Goal: Task Accomplishment & Management: Use online tool/utility

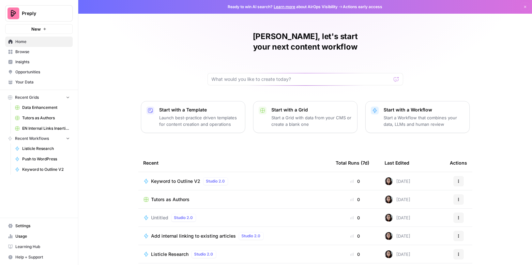
click at [22, 48] on link "Browse" at bounding box center [39, 52] width 68 height 10
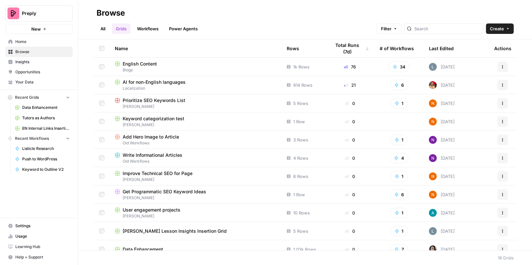
click at [207, 67] on span "Blogs" at bounding box center [196, 70] width 162 height 6
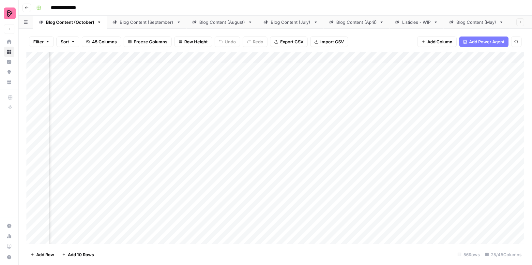
scroll to position [0, 334]
click at [147, 19] on div "Blog Content (September)" at bounding box center [147, 22] width 54 height 7
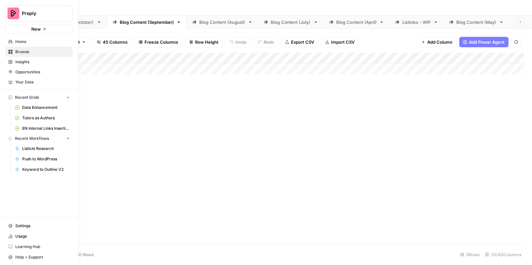
click at [25, 236] on span "Usage" at bounding box center [42, 237] width 54 height 6
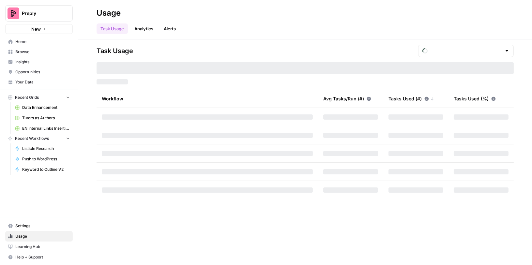
type input "September Tasks"
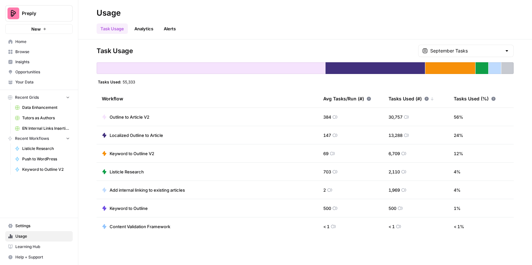
click at [19, 41] on span "Home" at bounding box center [42, 42] width 54 height 6
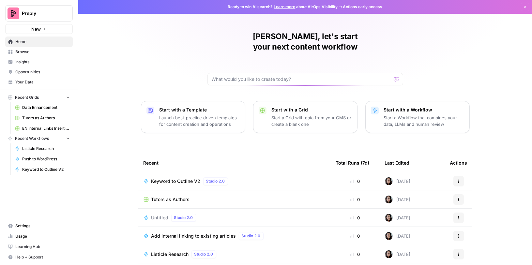
click at [41, 60] on span "Insights" at bounding box center [42, 62] width 54 height 6
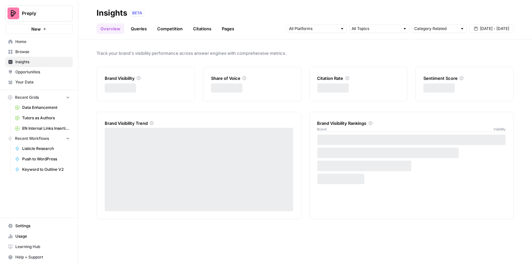
click at [39, 51] on span "Browse" at bounding box center [42, 52] width 54 height 6
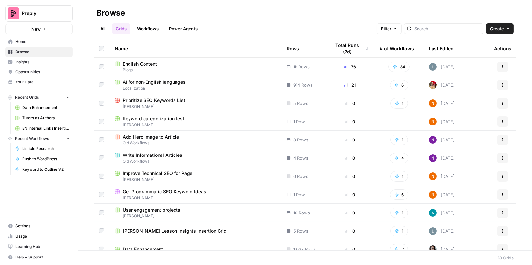
click at [149, 64] on span "English Content" at bounding box center [140, 64] width 34 height 7
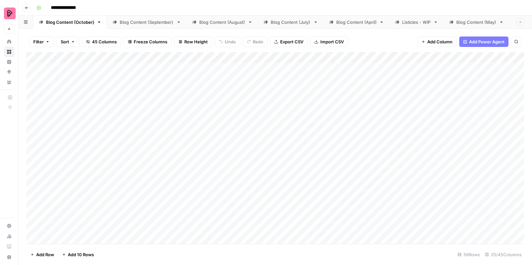
click at [155, 22] on div "Blog Content (September)" at bounding box center [147, 22] width 54 height 7
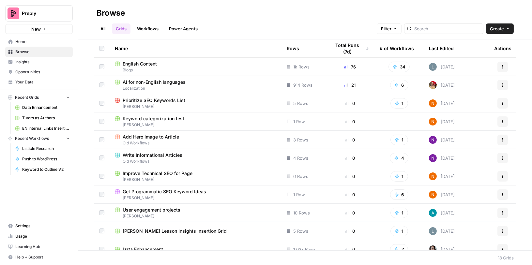
click at [152, 64] on span "English Content" at bounding box center [140, 64] width 34 height 7
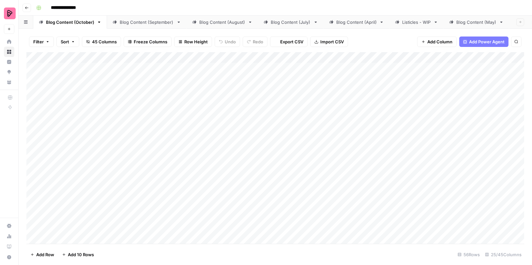
click at [142, 16] on link "Blog Content (September)" at bounding box center [147, 22] width 80 height 13
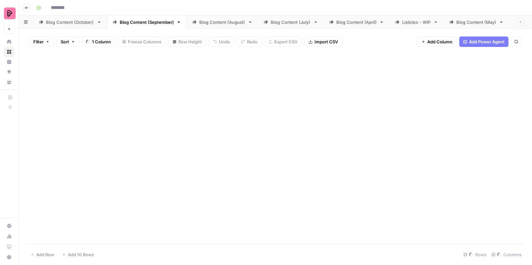
type input "**********"
click at [142, 22] on div "Blog Content (September)" at bounding box center [147, 22] width 54 height 7
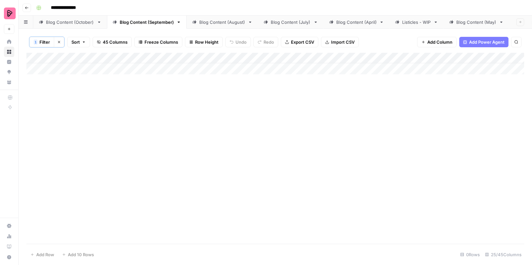
click at [57, 43] on icon "button" at bounding box center [59, 42] width 4 height 4
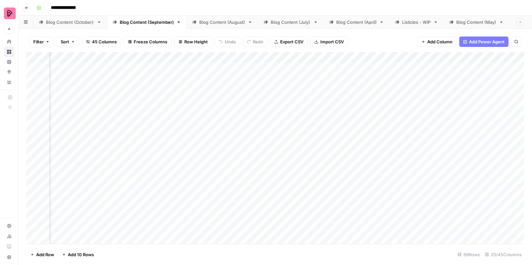
scroll to position [0, 536]
click at [47, 41] on icon "button" at bounding box center [48, 42] width 4 height 4
click at [211, 22] on div "Blog Content (August)" at bounding box center [222, 22] width 46 height 7
click at [124, 23] on div "Blog Content (September)" at bounding box center [147, 22] width 54 height 7
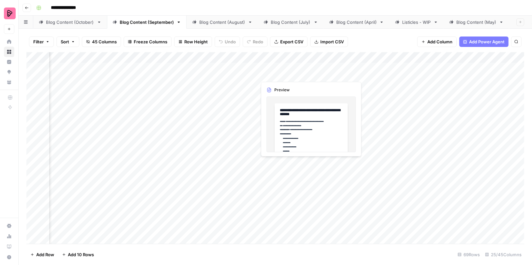
scroll to position [0, 546]
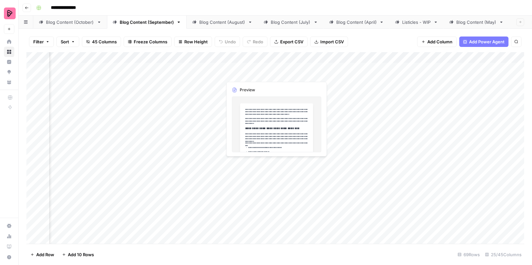
click at [210, 72] on div "Add Column" at bounding box center [275, 148] width 498 height 192
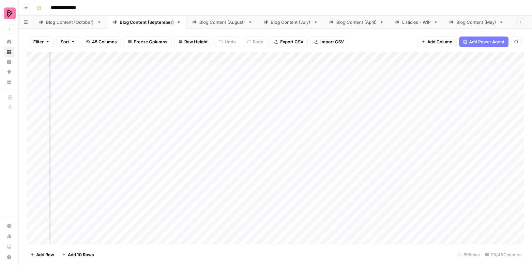
click at [210, 72] on div "Add Column" at bounding box center [275, 148] width 498 height 192
type textarea "**********"
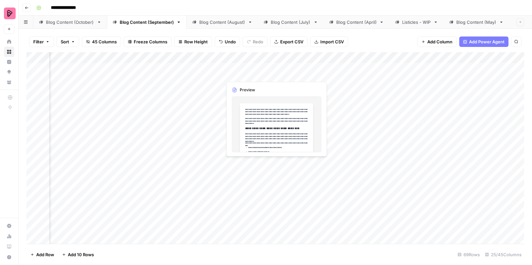
scroll to position [0, 1013]
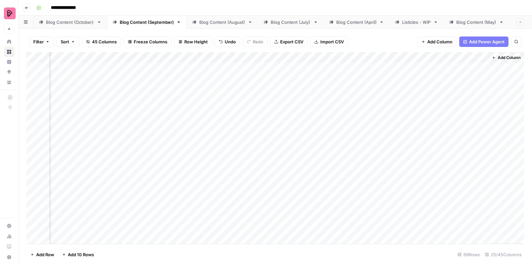
click at [455, 67] on div "Add Column" at bounding box center [275, 148] width 498 height 192
click at [188, 72] on div "Add Column" at bounding box center [275, 148] width 498 height 192
type textarea "***"
click at [449, 67] on div "Add Column" at bounding box center [275, 148] width 498 height 192
click at [474, 59] on div "Add Column" at bounding box center [275, 148] width 498 height 192
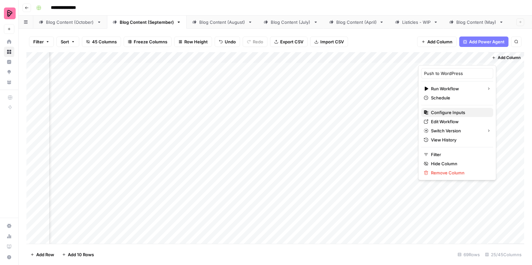
click at [443, 112] on span "Configure Inputs" at bounding box center [459, 112] width 57 height 7
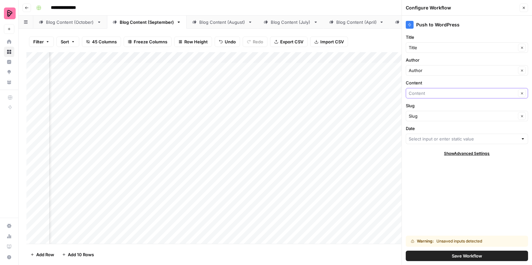
click at [443, 92] on input "Content" at bounding box center [462, 93] width 107 height 7
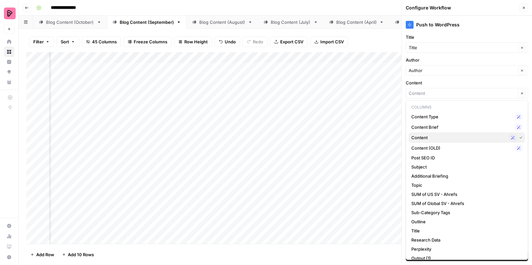
click at [428, 136] on span "Content" at bounding box center [458, 137] width 95 height 7
type input "Content"
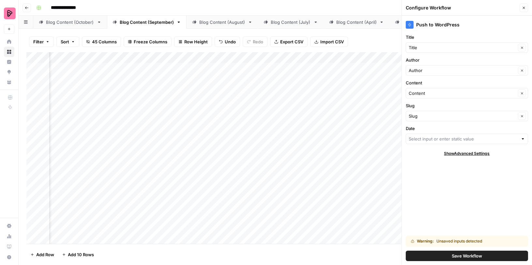
click at [436, 255] on button "Save Workflow" at bounding box center [467, 256] width 122 height 10
click at [441, 125] on label "Date" at bounding box center [467, 128] width 122 height 7
click at [441, 136] on input "Date" at bounding box center [463, 139] width 109 height 7
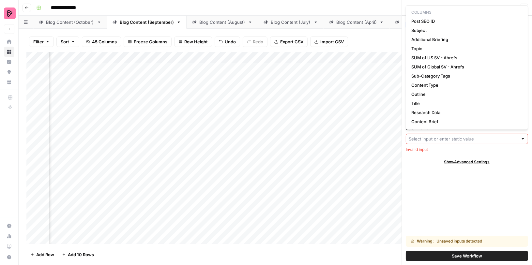
click at [436, 136] on input "Date" at bounding box center [463, 139] width 109 height 7
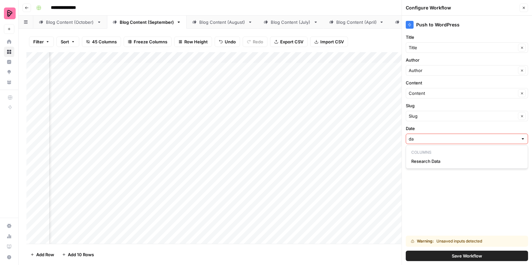
type input "d"
click at [440, 157] on button "Time" at bounding box center [467, 161] width 116 height 9
type input "Time"
click at [444, 258] on button "Save Workflow" at bounding box center [467, 256] width 122 height 10
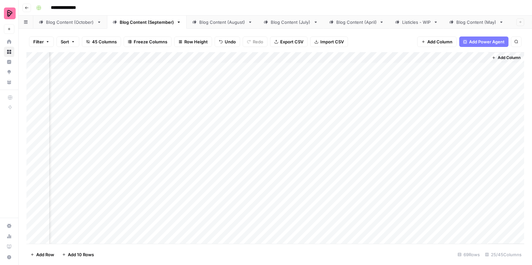
click at [454, 67] on div "Add Column" at bounding box center [275, 148] width 498 height 192
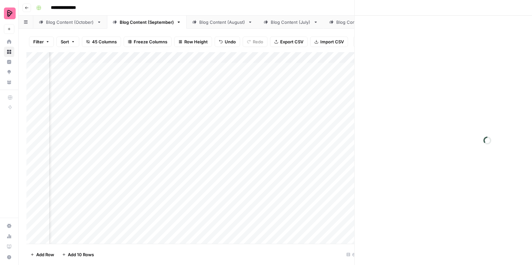
scroll to position [0, 1009]
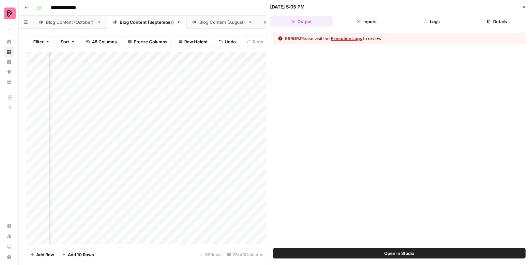
click at [344, 39] on button "Execution Logs" at bounding box center [346, 38] width 31 height 7
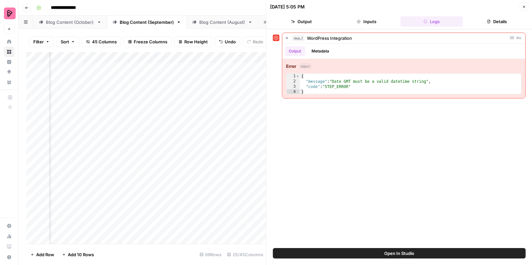
click at [236, 76] on div "Add Column" at bounding box center [146, 148] width 240 height 192
click at [525, 7] on icon "button" at bounding box center [524, 7] width 4 height 4
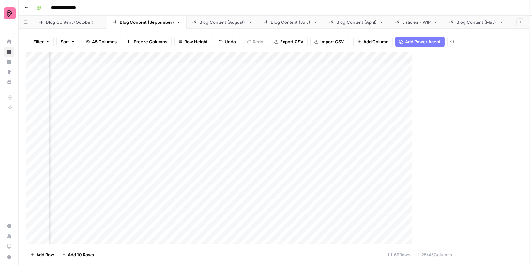
scroll to position [0, 1005]
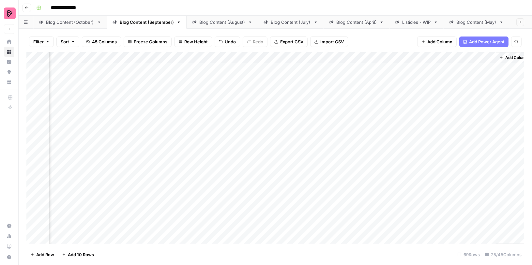
click at [333, 68] on div "Add Column" at bounding box center [275, 148] width 498 height 192
click at [332, 68] on div "Add Column" at bounding box center [275, 148] width 498 height 192
click at [332, 68] on span "Date" at bounding box center [337, 69] width 52 height 6
click at [382, 78] on input "*****" at bounding box center [394, 78] width 52 height 11
click at [345, 54] on div "Add Column" at bounding box center [275, 148] width 498 height 192
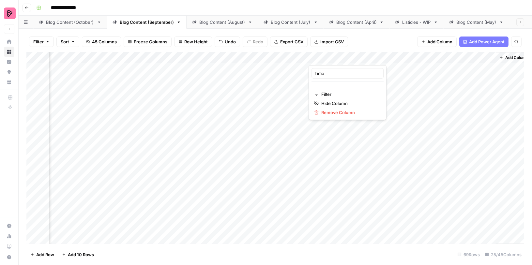
click at [363, 59] on div at bounding box center [338, 58] width 59 height 13
click at [269, 89] on div "Add Column" at bounding box center [275, 148] width 498 height 192
click at [283, 54] on div "Add Column" at bounding box center [275, 148] width 498 height 192
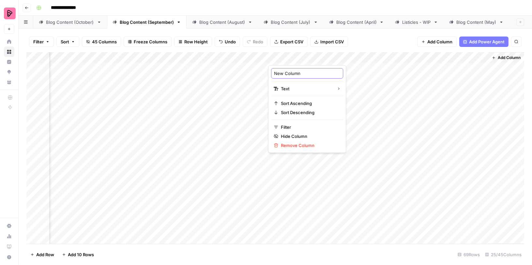
click at [286, 70] on input "New Column" at bounding box center [307, 73] width 66 height 7
type input "Date"
click at [312, 69] on div "Add Column" at bounding box center [275, 148] width 498 height 192
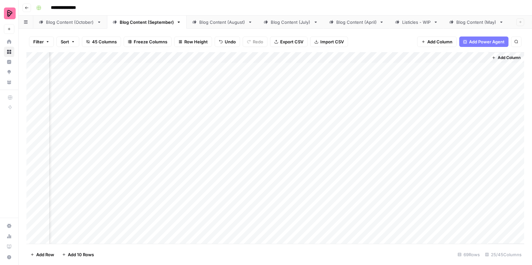
click at [312, 69] on div "Add Column" at bounding box center [275, 148] width 498 height 192
drag, startPoint x: 338, startPoint y: 80, endPoint x: 297, endPoint y: 80, distance: 40.8
click at [297, 80] on body "**********" at bounding box center [266, 132] width 532 height 265
click at [315, 80] on input "**********" at bounding box center [329, 78] width 52 height 11
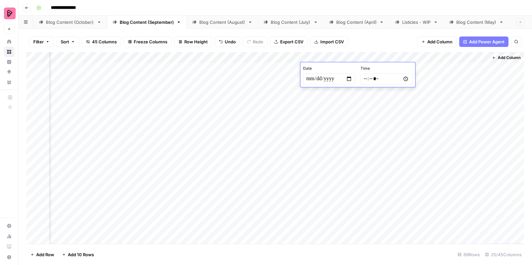
click at [315, 80] on input "**********" at bounding box center [329, 78] width 52 height 11
drag, startPoint x: 305, startPoint y: 77, endPoint x: 334, endPoint y: 77, distance: 28.4
click at [334, 77] on input "**********" at bounding box center [329, 78] width 52 height 11
click at [439, 71] on div "Add Column" at bounding box center [275, 148] width 498 height 192
click at [473, 66] on div "Add Column" at bounding box center [275, 148] width 498 height 192
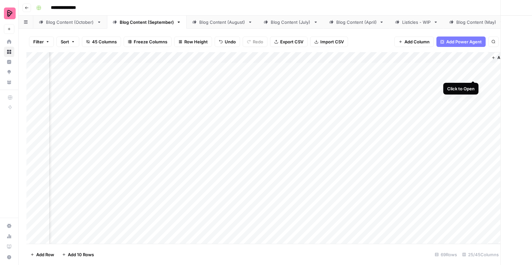
scroll to position [0, 1008]
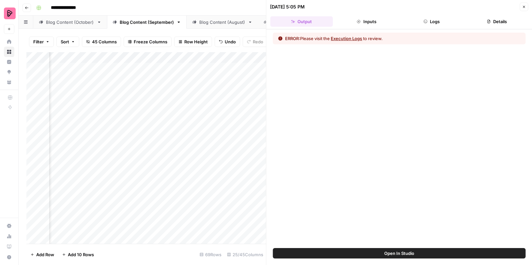
click at [342, 37] on button "Execution Logs" at bounding box center [346, 38] width 31 height 7
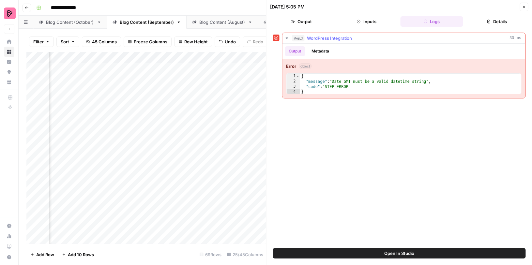
type textarea "**********"
drag, startPoint x: 333, startPoint y: 79, endPoint x: 428, endPoint y: 78, distance: 94.3
click at [428, 78] on div "{ "message" : "Date GMT must be a valid datetime string" , "code" : "STEP_ERROR…" at bounding box center [411, 89] width 222 height 31
click at [523, 6] on icon "button" at bounding box center [524, 7] width 4 height 4
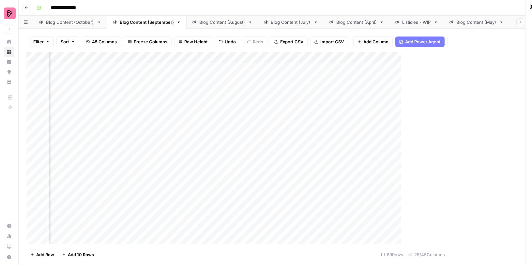
scroll to position [0, 1005]
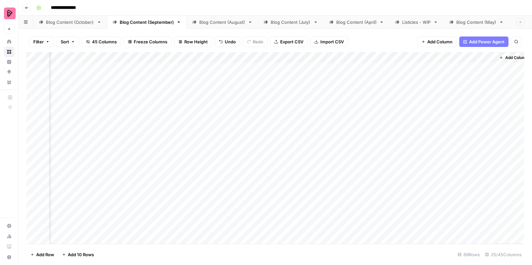
click at [296, 70] on div "Add Column" at bounding box center [275, 148] width 498 height 192
click at [301, 69] on textarea "**********" at bounding box center [328, 68] width 104 height 9
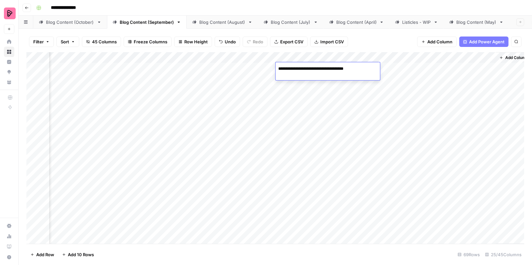
paste textarea
type textarea "**********"
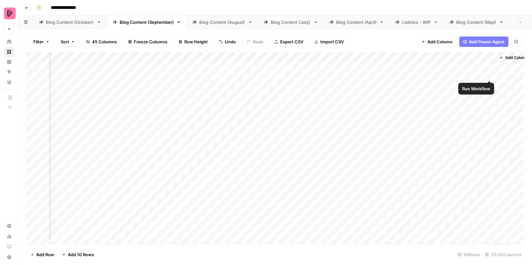
click at [489, 68] on div "Add Column" at bounding box center [275, 148] width 498 height 192
click at [461, 63] on div "Add Column" at bounding box center [275, 148] width 498 height 192
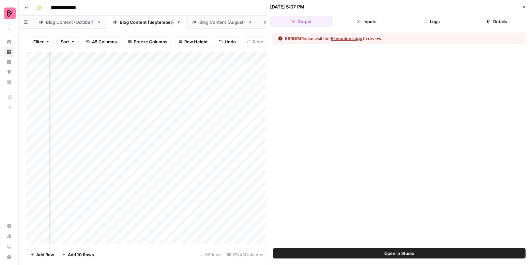
click at [350, 35] on button "Execution Logs" at bounding box center [346, 38] width 31 height 7
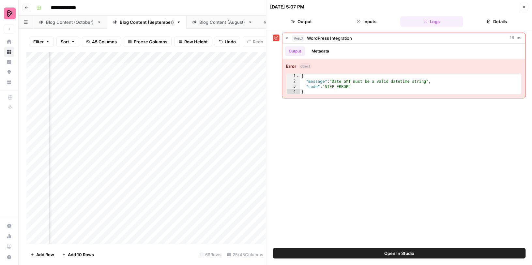
click at [233, 116] on div "Add Column" at bounding box center [146, 148] width 240 height 192
click at [526, 7] on icon "button" at bounding box center [524, 7] width 4 height 4
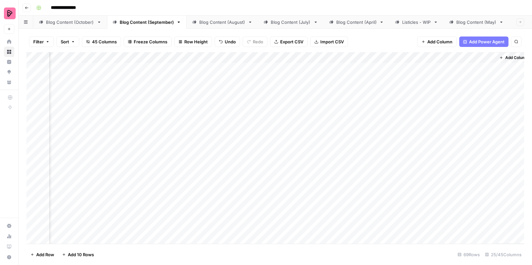
click at [296, 70] on div "Add Column" at bounding box center [275, 148] width 498 height 192
drag, startPoint x: 302, startPoint y: 69, endPoint x: 360, endPoint y: 69, distance: 58.1
click at [360, 69] on textarea "**********" at bounding box center [328, 68] width 104 height 9
type textarea "**********"
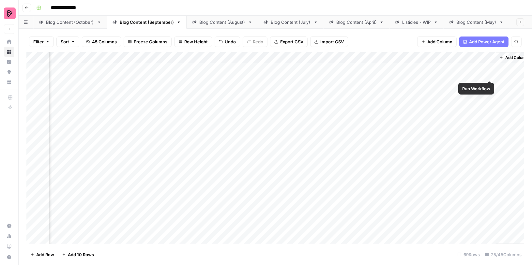
click at [487, 69] on div "Add Column" at bounding box center [275, 148] width 498 height 192
click at [481, 67] on div "Add Column" at bounding box center [275, 148] width 498 height 192
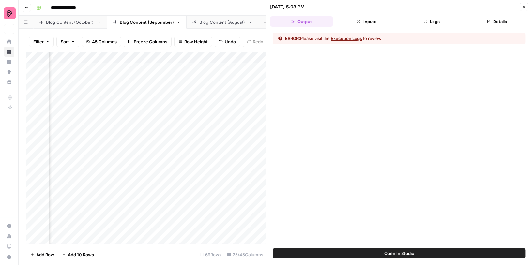
click at [355, 37] on button "Execution Logs" at bounding box center [346, 38] width 31 height 7
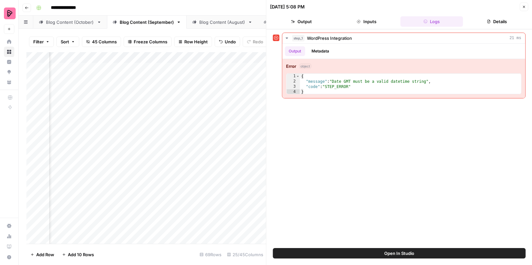
click at [393, 254] on span "Open In Studio" at bounding box center [399, 253] width 30 height 7
click at [526, 7] on button "Close" at bounding box center [524, 7] width 8 height 8
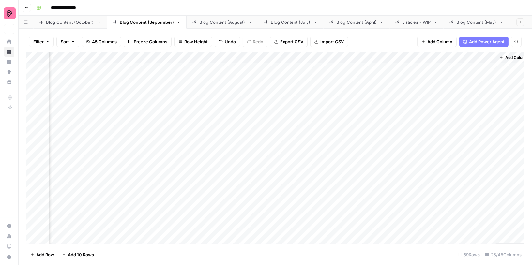
click at [284, 72] on div "Add Column" at bounding box center [275, 148] width 498 height 192
click at [283, 69] on textarea "**********" at bounding box center [328, 68] width 104 height 9
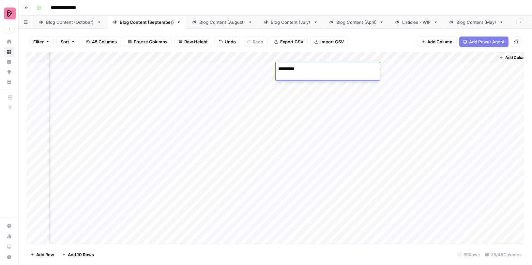
type textarea "**********"
click at [491, 68] on div "Add Column" at bounding box center [275, 148] width 498 height 192
click at [484, 69] on div "Add Column" at bounding box center [275, 148] width 498 height 192
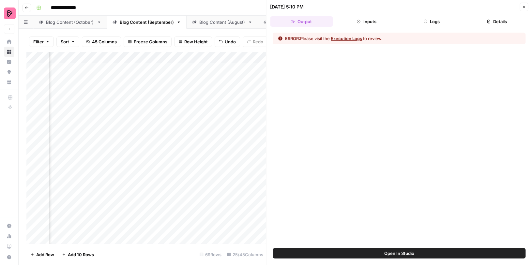
click at [339, 36] on button "Execution Logs" at bounding box center [346, 38] width 31 height 7
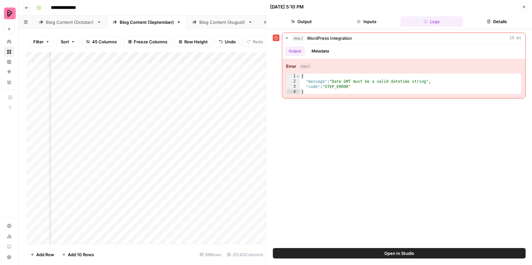
click at [364, 252] on button "Open In Studio" at bounding box center [399, 253] width 253 height 10
click at [526, 7] on icon "button" at bounding box center [524, 7] width 4 height 4
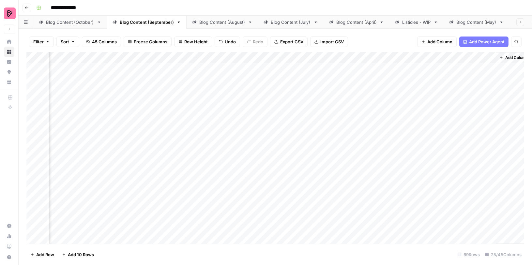
click at [489, 66] on div "Add Column" at bounding box center [275, 148] width 498 height 192
click at [452, 69] on div "Add Column" at bounding box center [275, 148] width 498 height 192
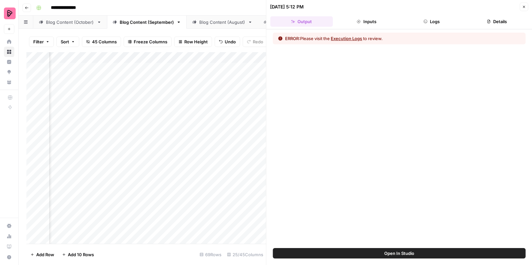
click at [352, 38] on button "Execution Logs" at bounding box center [346, 38] width 31 height 7
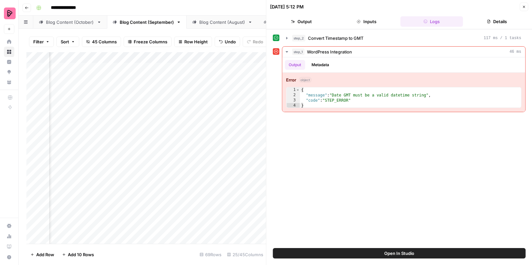
click at [525, 4] on button "Close" at bounding box center [524, 7] width 8 height 8
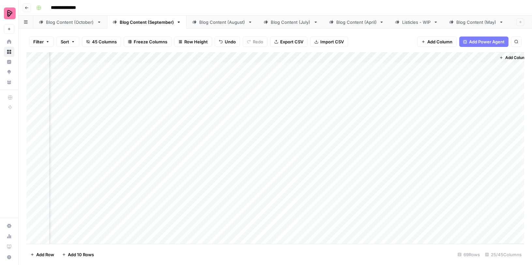
click at [481, 57] on div "Add Column" at bounding box center [275, 148] width 498 height 192
click at [304, 56] on div "Add Column" at bounding box center [275, 148] width 498 height 192
click at [299, 144] on span "Remove Column" at bounding box center [317, 145] width 57 height 7
click at [237, 66] on span "Delete" at bounding box center [243, 67] width 14 height 7
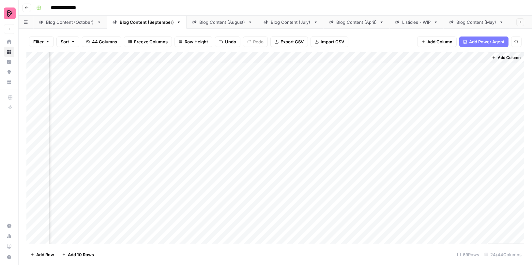
click at [474, 56] on div "Add Column" at bounding box center [275, 148] width 498 height 192
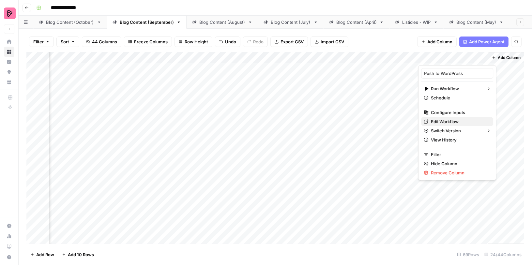
click at [437, 121] on span "Edit Workflow" at bounding box center [459, 121] width 57 height 7
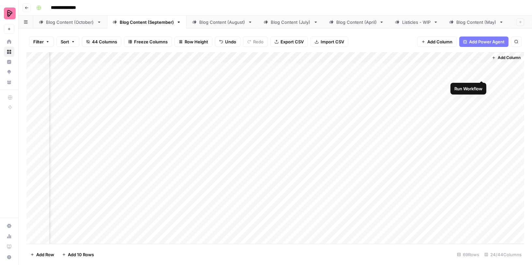
click at [484, 64] on div "Add Column" at bounding box center [275, 148] width 498 height 192
click at [482, 67] on div "Add Column" at bounding box center [275, 148] width 498 height 192
click at [355, 56] on div "Add Column" at bounding box center [275, 148] width 498 height 192
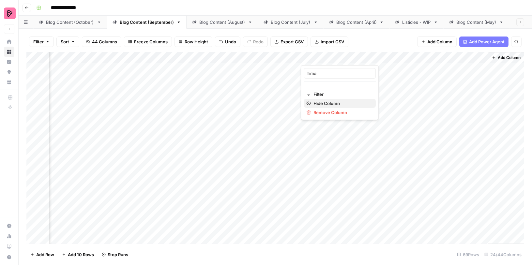
click at [329, 100] on span "Hide Column" at bounding box center [342, 103] width 57 height 7
click at [415, 58] on div "Add Column" at bounding box center [275, 148] width 498 height 192
click at [375, 100] on span "Hide Column" at bounding box center [400, 103] width 57 height 7
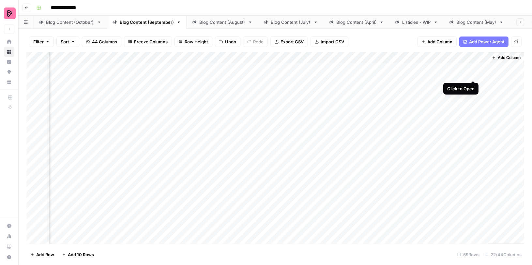
click at [477, 67] on div "Add Column" at bounding box center [275, 148] width 498 height 192
click at [473, 67] on div "Add Column" at bounding box center [275, 148] width 498 height 192
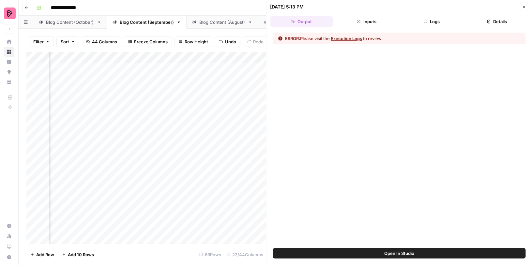
click at [357, 37] on button "Execution Logs" at bounding box center [346, 38] width 31 height 7
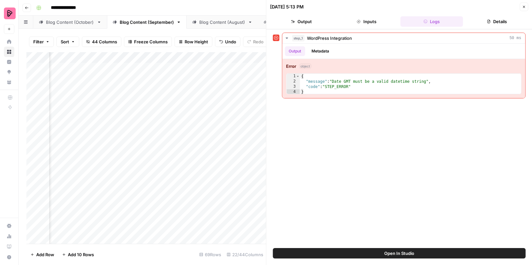
click at [519, 8] on div "09/29/25 at 5:13 PM Close" at bounding box center [399, 7] width 258 height 8
click at [526, 7] on button "Close" at bounding box center [524, 7] width 8 height 8
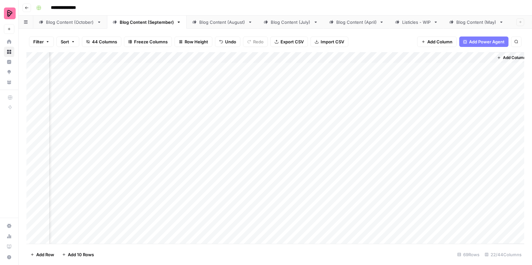
scroll to position [0, 855]
click at [480, 57] on div "Add Column" at bounding box center [275, 148] width 498 height 192
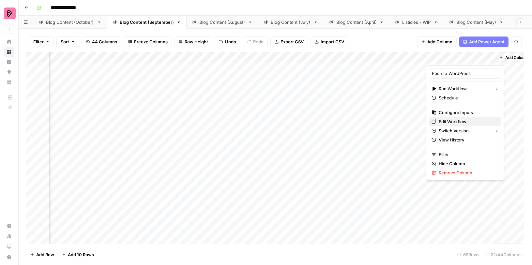
click at [449, 122] on span "Edit Workflow" at bounding box center [467, 121] width 57 height 7
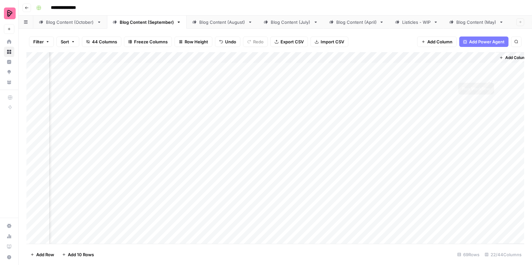
click at [489, 69] on div "Add Column" at bounding box center [275, 148] width 498 height 192
click at [481, 69] on div "Add Column" at bounding box center [275, 148] width 498 height 192
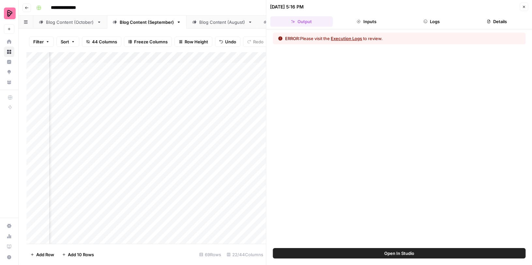
click at [360, 38] on button "Execution Logs" at bounding box center [346, 38] width 31 height 7
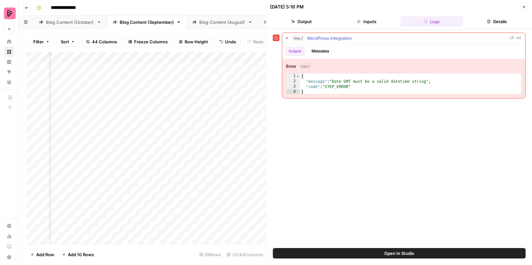
type textarea "**********"
click at [356, 86] on div "{ "message" : "Date GMT must be a valid datetime string" , "code" : "STEP_ERROR…" at bounding box center [411, 89] width 222 height 31
click at [525, 5] on icon "button" at bounding box center [524, 7] width 4 height 4
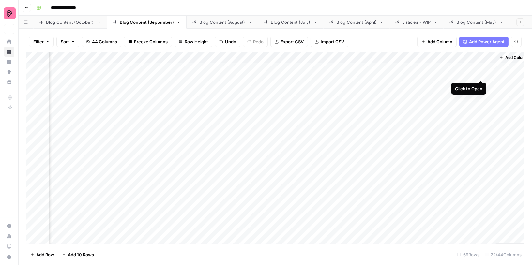
click at [482, 67] on div "Add Column" at bounding box center [275, 148] width 498 height 192
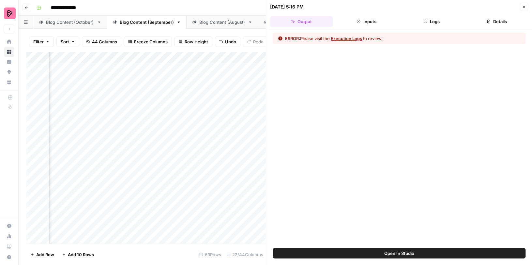
click at [387, 252] on span "Open In Studio" at bounding box center [399, 253] width 30 height 7
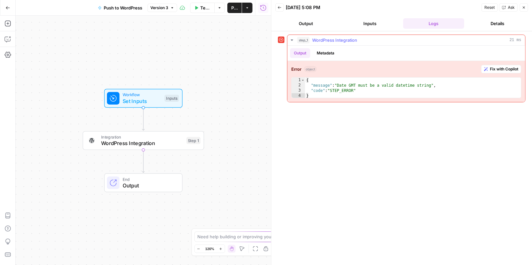
click at [505, 69] on span "Fix with Copilot" at bounding box center [504, 69] width 28 height 6
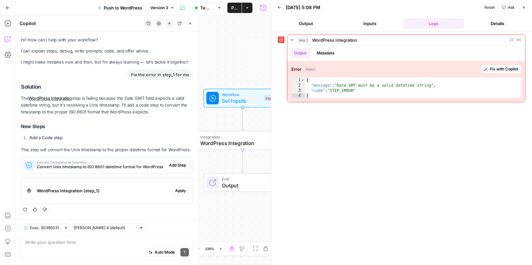
click at [99, 162] on span "Convert Timestamp to DateTime" at bounding box center [100, 162] width 127 height 3
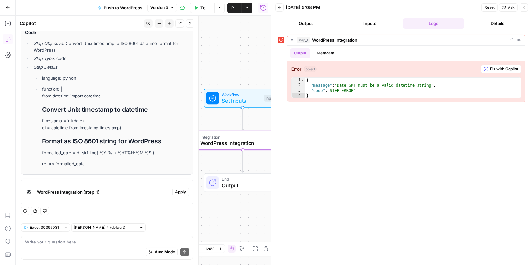
scroll to position [149, 0]
click at [82, 246] on div "Auto Mode Send" at bounding box center [107, 252] width 164 height 14
type textarea "what would be the right format"
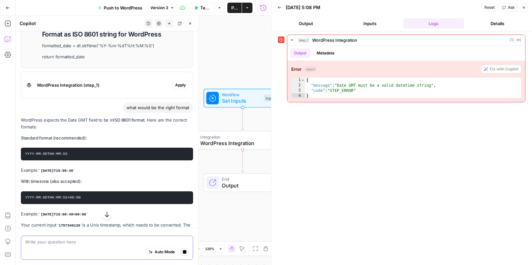
scroll to position [255, 0]
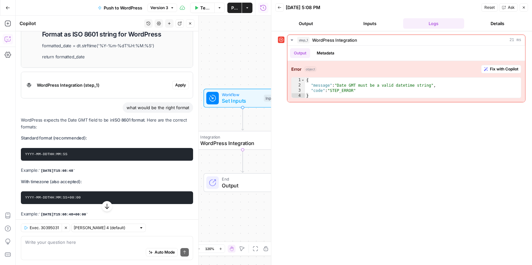
drag, startPoint x: 42, startPoint y: 168, endPoint x: 83, endPoint y: 168, distance: 40.5
click at [75, 169] on code "2025-09-29T15:08:48" at bounding box center [57, 171] width 37 height 4
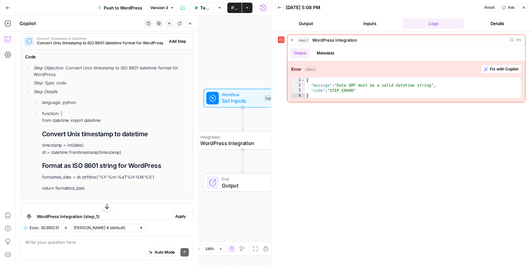
drag, startPoint x: 177, startPoint y: 41, endPoint x: 131, endPoint y: 144, distance: 112.3
click at [131, 144] on div "Convert Timestamp to DateTime Convert Unix timestamp to ISO 8601 datetime forma…" at bounding box center [107, 116] width 172 height 166
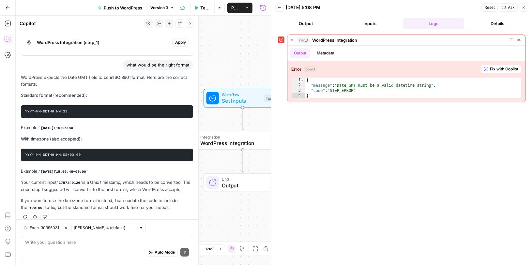
scroll to position [304, 0]
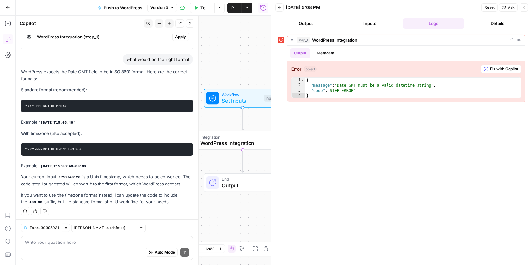
copy code "2025-09-29T15:08:48"
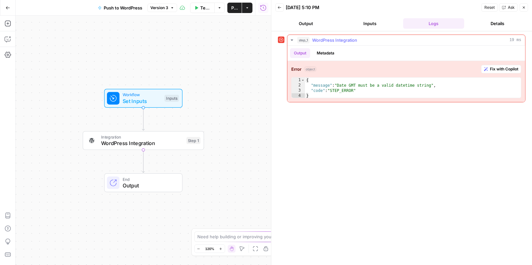
click at [509, 70] on span "Fix with Copilot" at bounding box center [504, 69] width 28 height 6
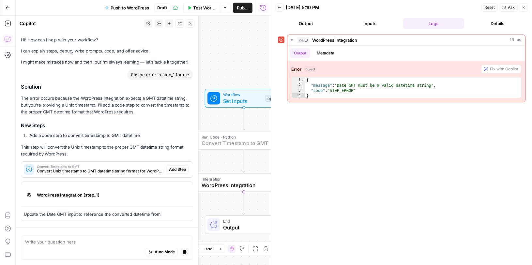
click at [175, 168] on span "Add Step" at bounding box center [177, 170] width 17 height 6
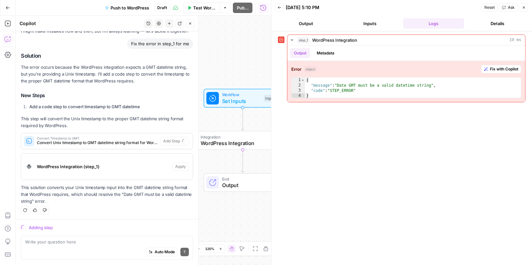
scroll to position [41, 0]
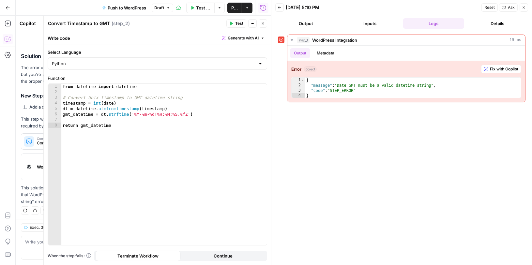
click at [524, 9] on icon "button" at bounding box center [524, 8] width 4 height 4
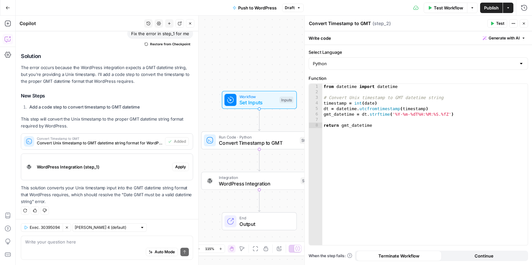
click at [488, 8] on span "Publish" at bounding box center [491, 8] width 15 height 7
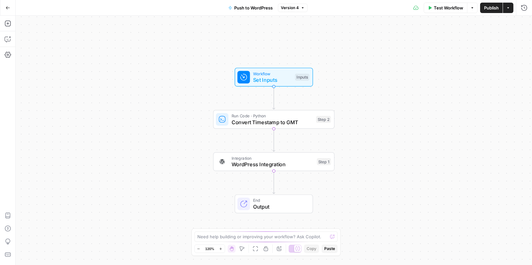
click at [283, 82] on span "Set Inputs" at bounding box center [272, 80] width 39 height 8
click at [194, 116] on div "Workflow Set Inputs Inputs Run Code · Python Convert Timestamp to GMT Step 2 In…" at bounding box center [274, 141] width 516 height 250
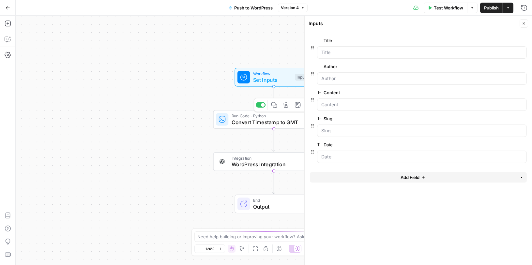
click at [282, 121] on span "Convert Timestamp to GMT" at bounding box center [273, 122] width 82 height 8
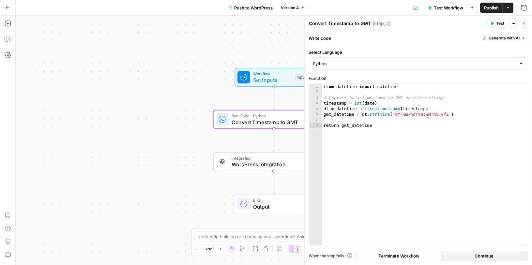
click at [526, 23] on icon "button" at bounding box center [524, 24] width 4 height 4
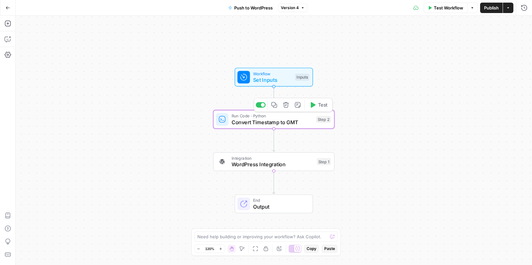
click at [295, 113] on span "Run Code · Python" at bounding box center [273, 116] width 82 height 6
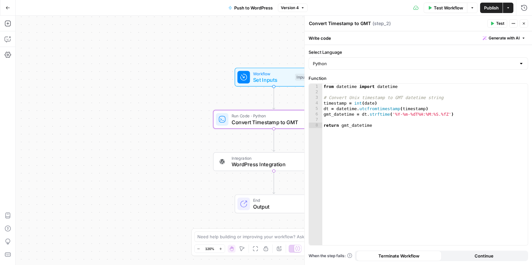
click at [286, 80] on span "Set Inputs" at bounding box center [272, 80] width 39 height 8
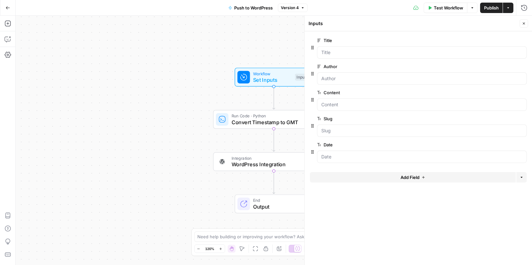
click at [524, 145] on icon "button" at bounding box center [523, 145] width 4 height 4
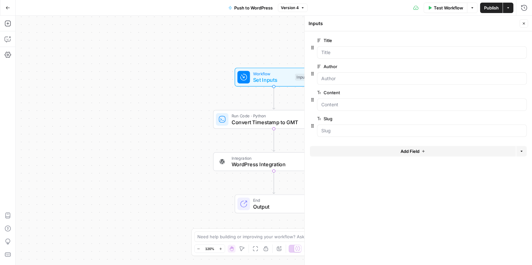
click at [526, 23] on div "Run History E" at bounding box center [511, 22] width 38 height 12
click at [288, 106] on icon "button" at bounding box center [286, 105] width 6 height 6
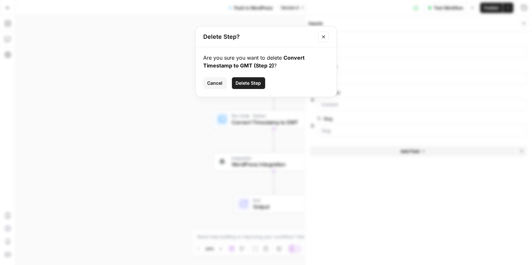
click at [254, 80] on span "Delete Step" at bounding box center [248, 83] width 25 height 7
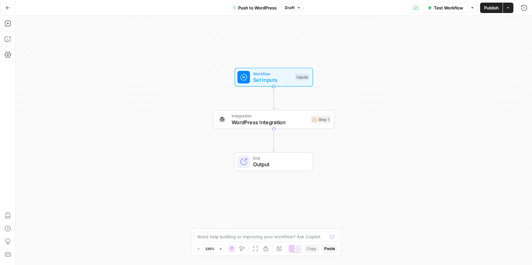
click at [491, 7] on span "Publish" at bounding box center [491, 8] width 15 height 7
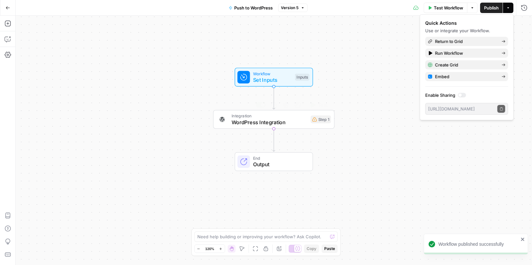
click at [323, 120] on div "Step 1" at bounding box center [321, 120] width 20 height 8
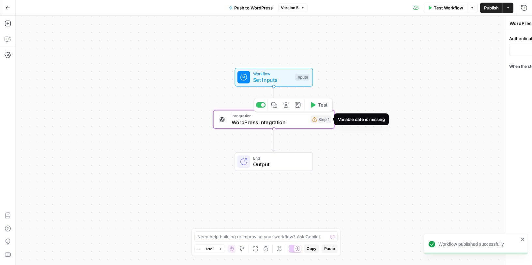
type input "EN Blog"
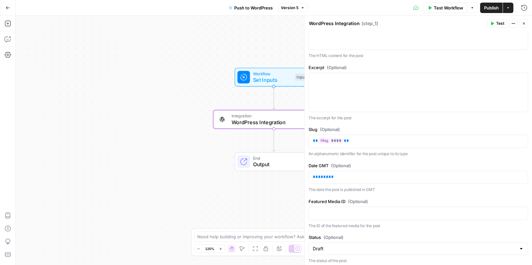
scroll to position [287, 0]
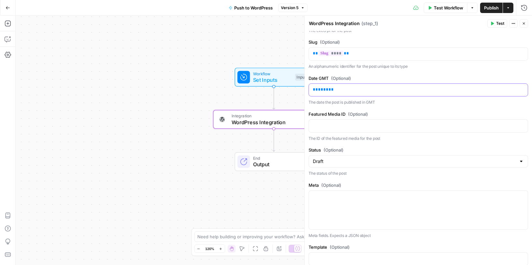
click at [348, 86] on p "** **** **" at bounding box center [418, 89] width 211 height 7
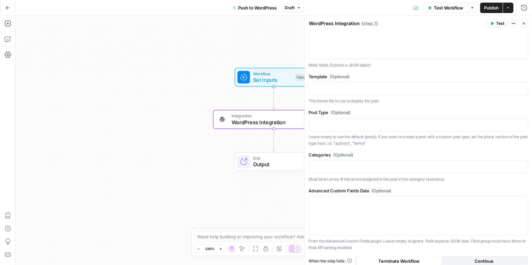
click at [488, 3] on button "Publish" at bounding box center [491, 8] width 23 height 10
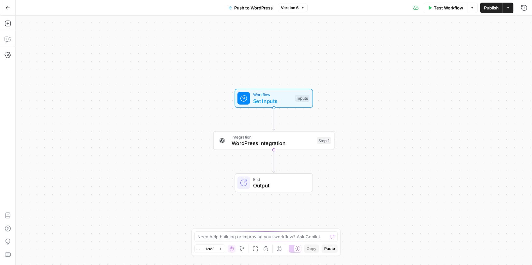
click at [283, 100] on span "Set Inputs" at bounding box center [272, 101] width 39 height 8
click at [440, 6] on span "Test Workflow" at bounding box center [448, 8] width 29 height 7
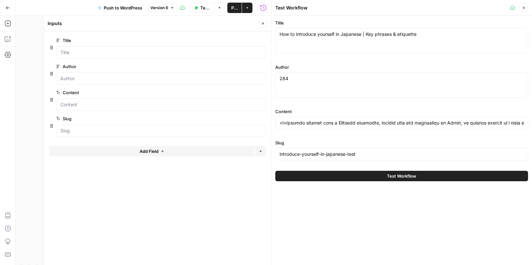
click at [350, 175] on button "Test Workflow" at bounding box center [401, 176] width 253 height 10
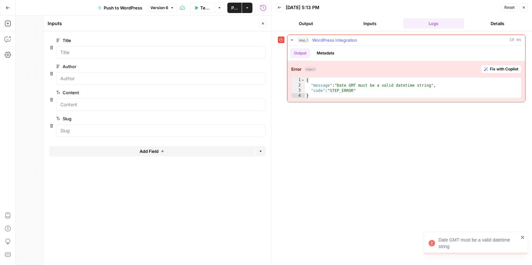
click at [501, 67] on span "Fix with Copilot" at bounding box center [504, 69] width 28 height 6
click at [263, 23] on icon "button" at bounding box center [263, 24] width 4 height 4
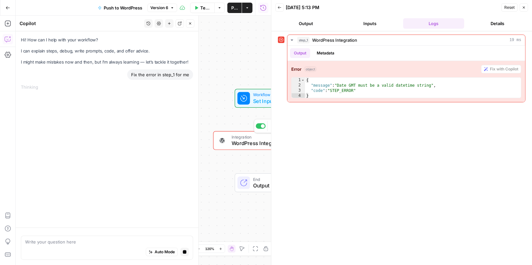
click at [246, 141] on span "WordPress Integration" at bounding box center [273, 144] width 82 height 8
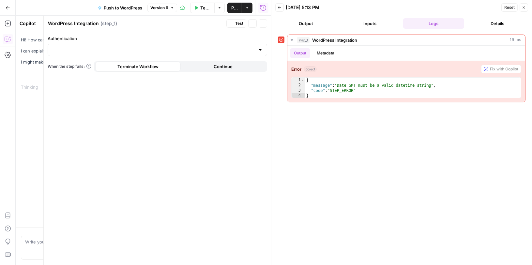
type input "EN Blog"
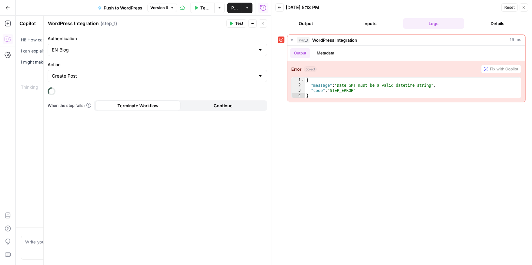
click at [522, 7] on icon "button" at bounding box center [524, 8] width 4 height 4
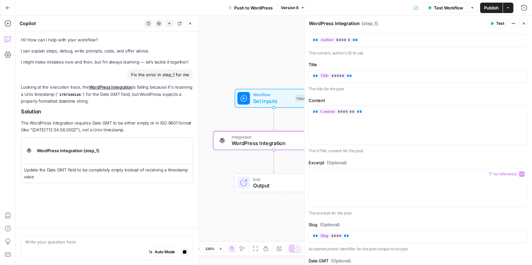
scroll to position [54, 0]
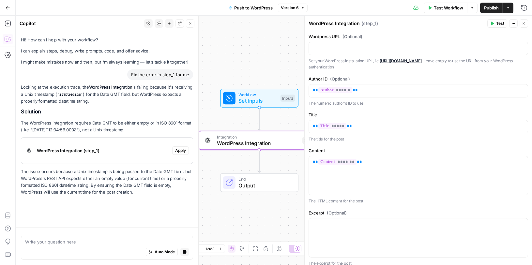
click at [128, 149] on span "WordPress Integration (step_1)" at bounding box center [103, 150] width 133 height 7
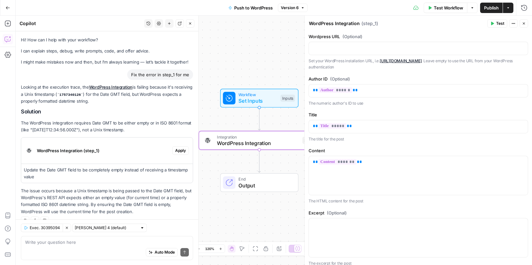
click at [178, 152] on span "Apply" at bounding box center [180, 151] width 11 height 6
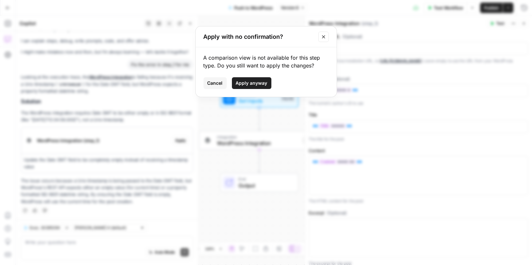
click at [240, 82] on span "Apply anyway" at bounding box center [252, 83] width 32 height 7
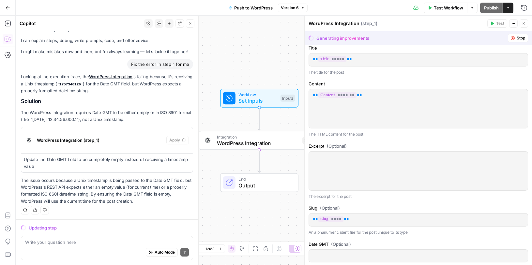
scroll to position [222, 0]
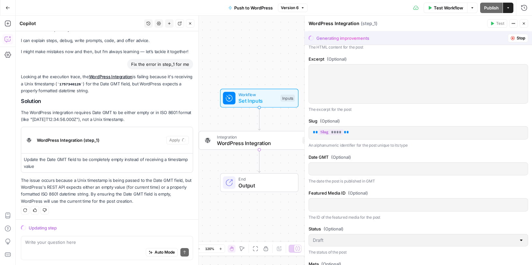
click at [360, 165] on p at bounding box center [418, 168] width 211 height 7
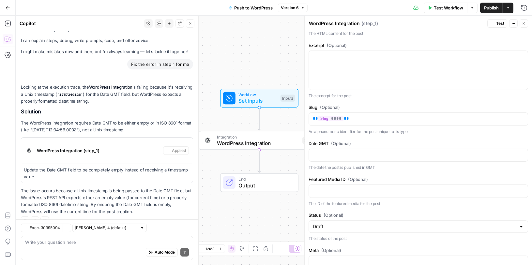
scroll to position [208, 0]
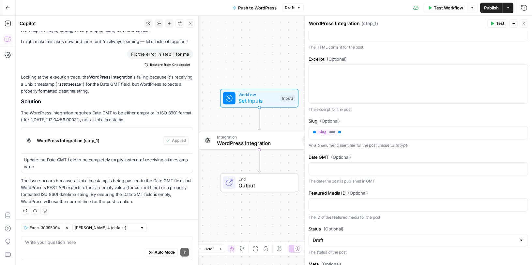
click at [484, 3] on button "Publish" at bounding box center [491, 8] width 23 height 10
